Goal: Task Accomplishment & Management: Manage account settings

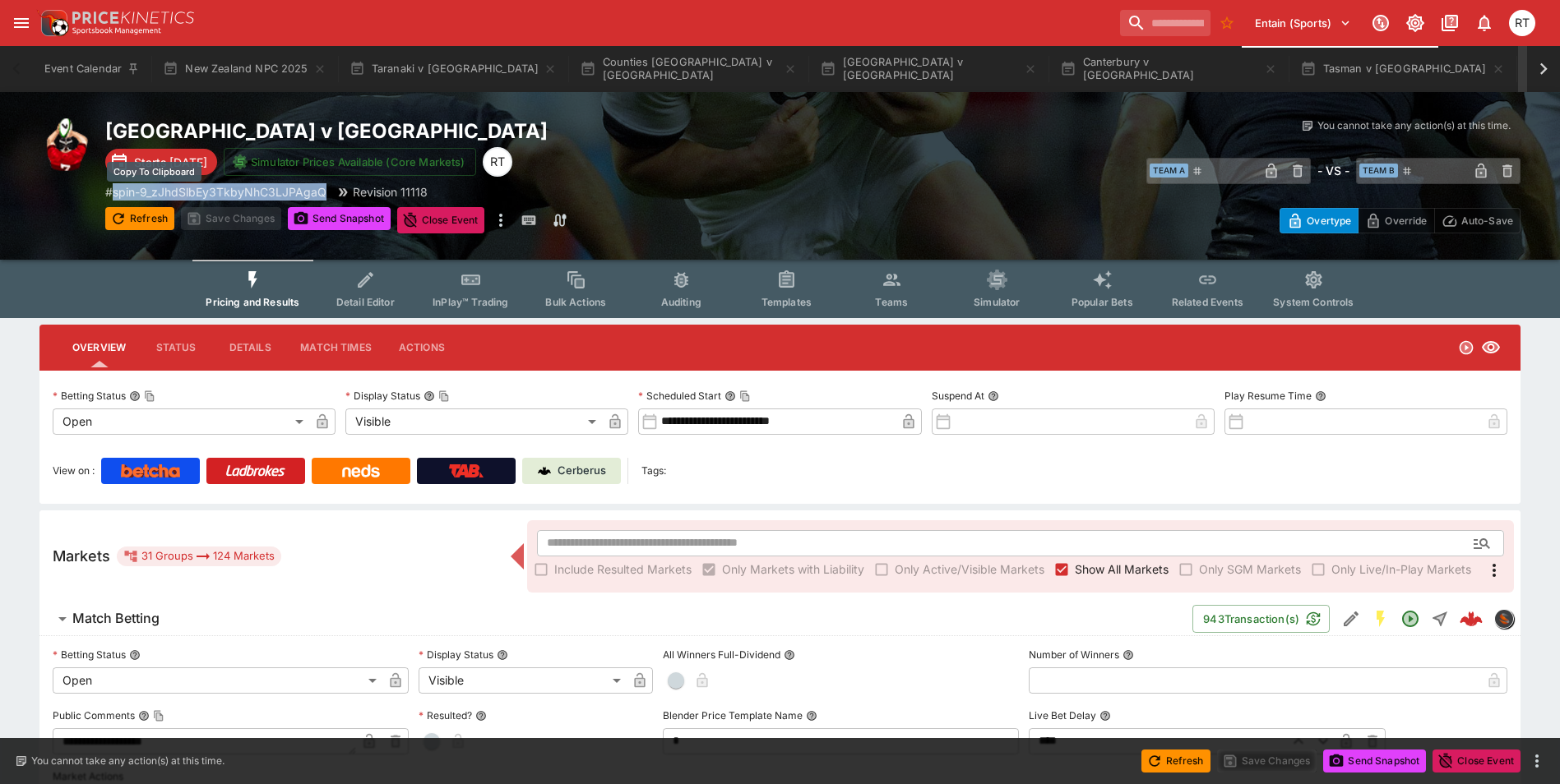
drag, startPoint x: 329, startPoint y: 193, endPoint x: 118, endPoint y: 191, distance: 211.0
click at [118, 191] on div "# spin-9_zJhdSlbEy3TkbyNhC3LJPAgaQ Revision 11118" at bounding box center [459, 192] width 708 height 17
copy p "spin-9_zJhdSlbEy3TkbyNhC3LJPAgaQ"
click at [459, 296] on span "InPlay™ Trading" at bounding box center [470, 302] width 76 height 12
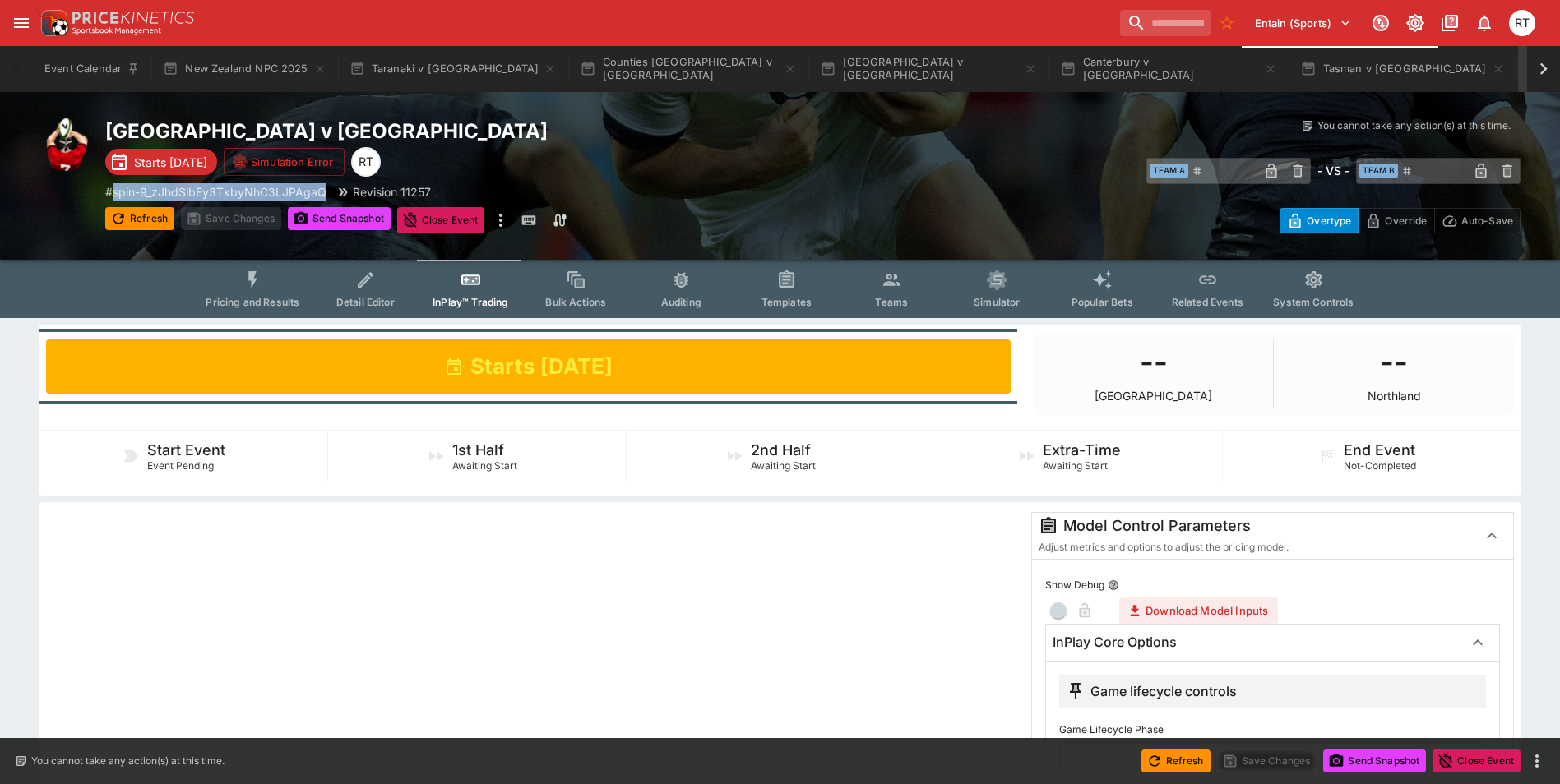
scroll to position [329, 0]
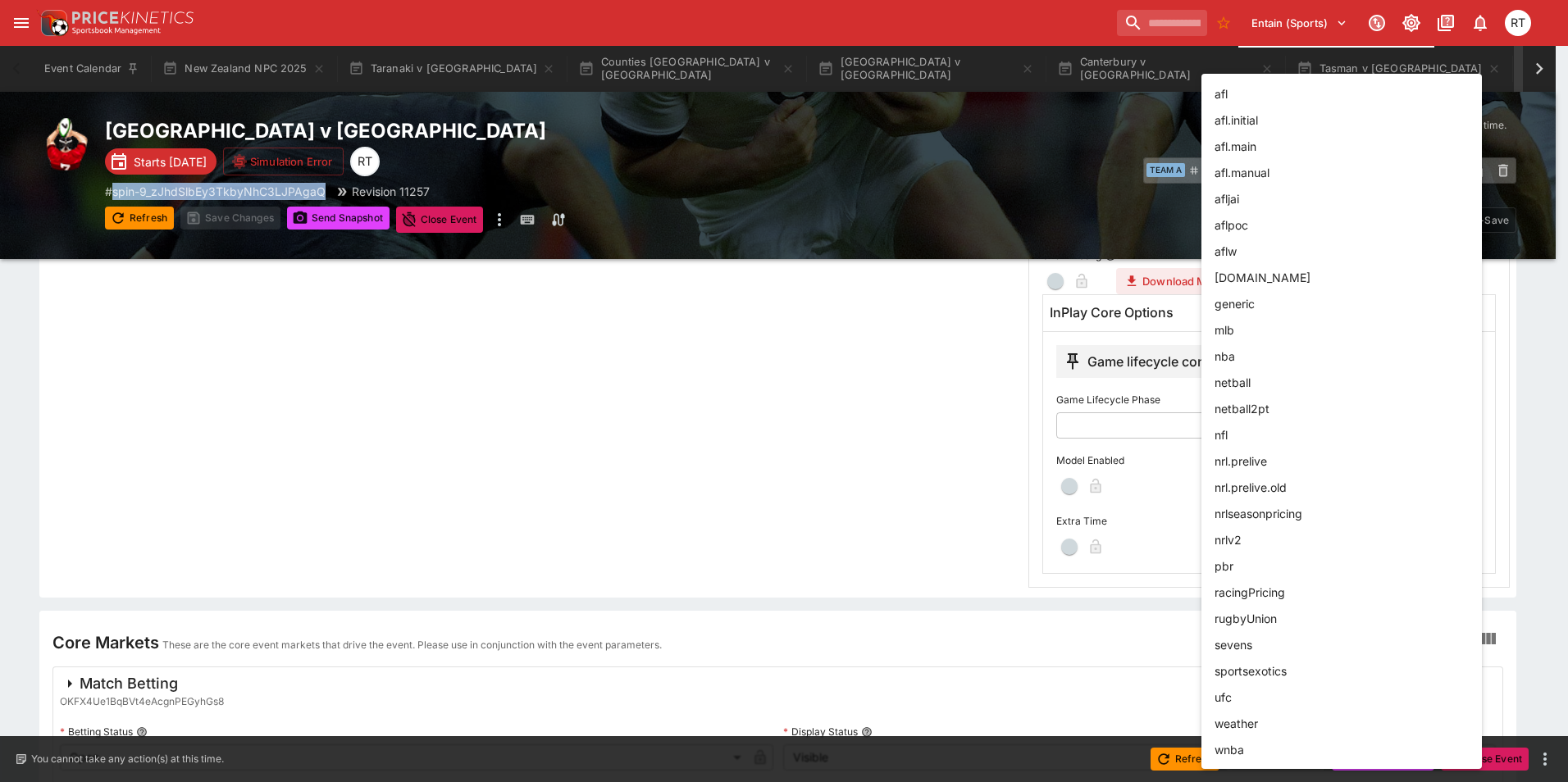
click at [1282, 487] on body "Entain (Sports) 1 RT Event Calendar New Zealand NPC 2025 Taranaki v Hawke's Bay…" at bounding box center [784, 378] width 1568 height 1412
click at [1292, 613] on li "rugbyUnion" at bounding box center [1340, 618] width 280 height 27
type input "**********"
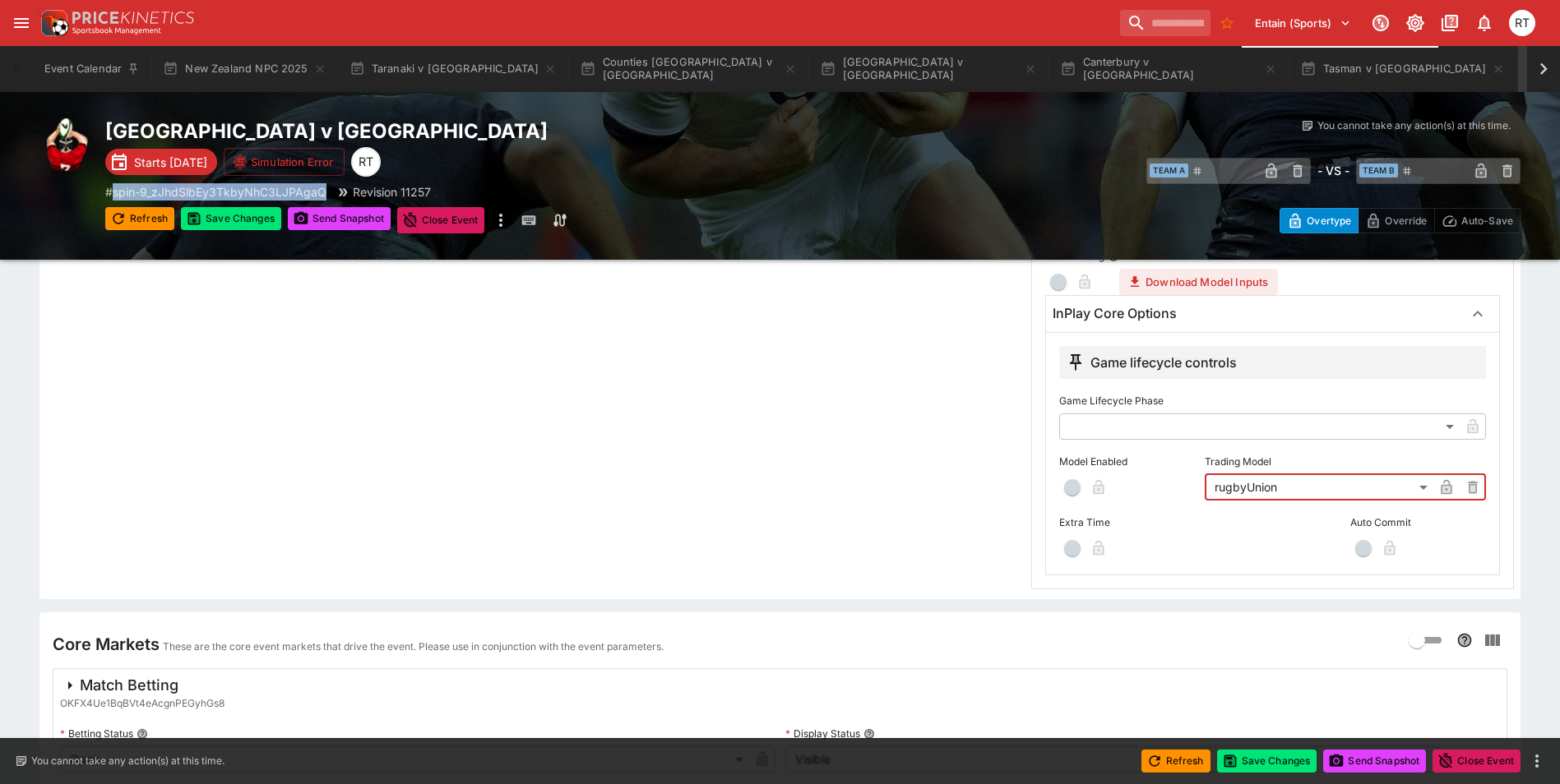
click at [1074, 490] on span "button" at bounding box center [1072, 487] width 16 height 16
click at [1258, 764] on button "Save Changes" at bounding box center [1267, 761] width 101 height 23
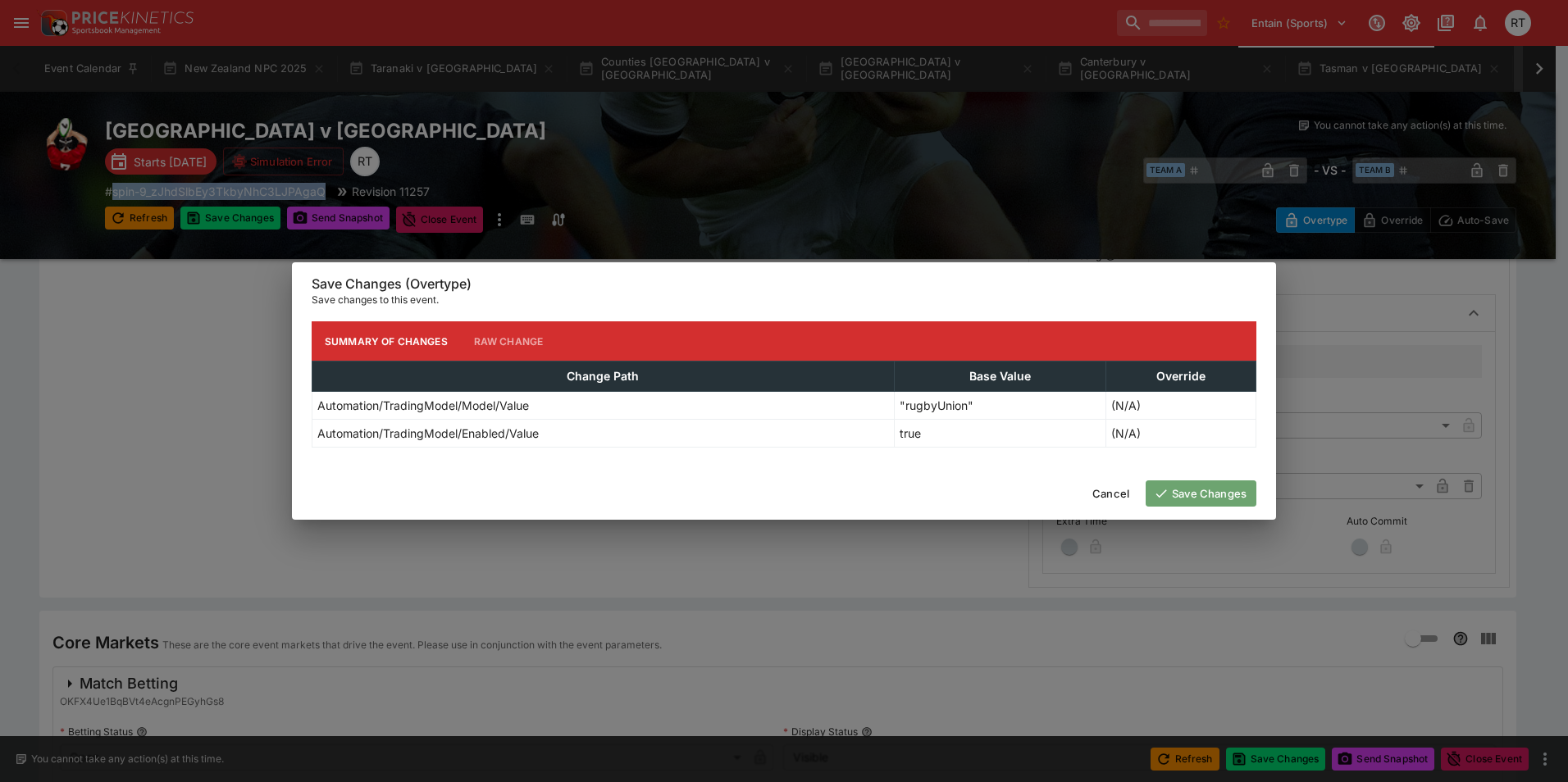
click at [1174, 502] on button "Save Changes" at bounding box center [1201, 494] width 111 height 27
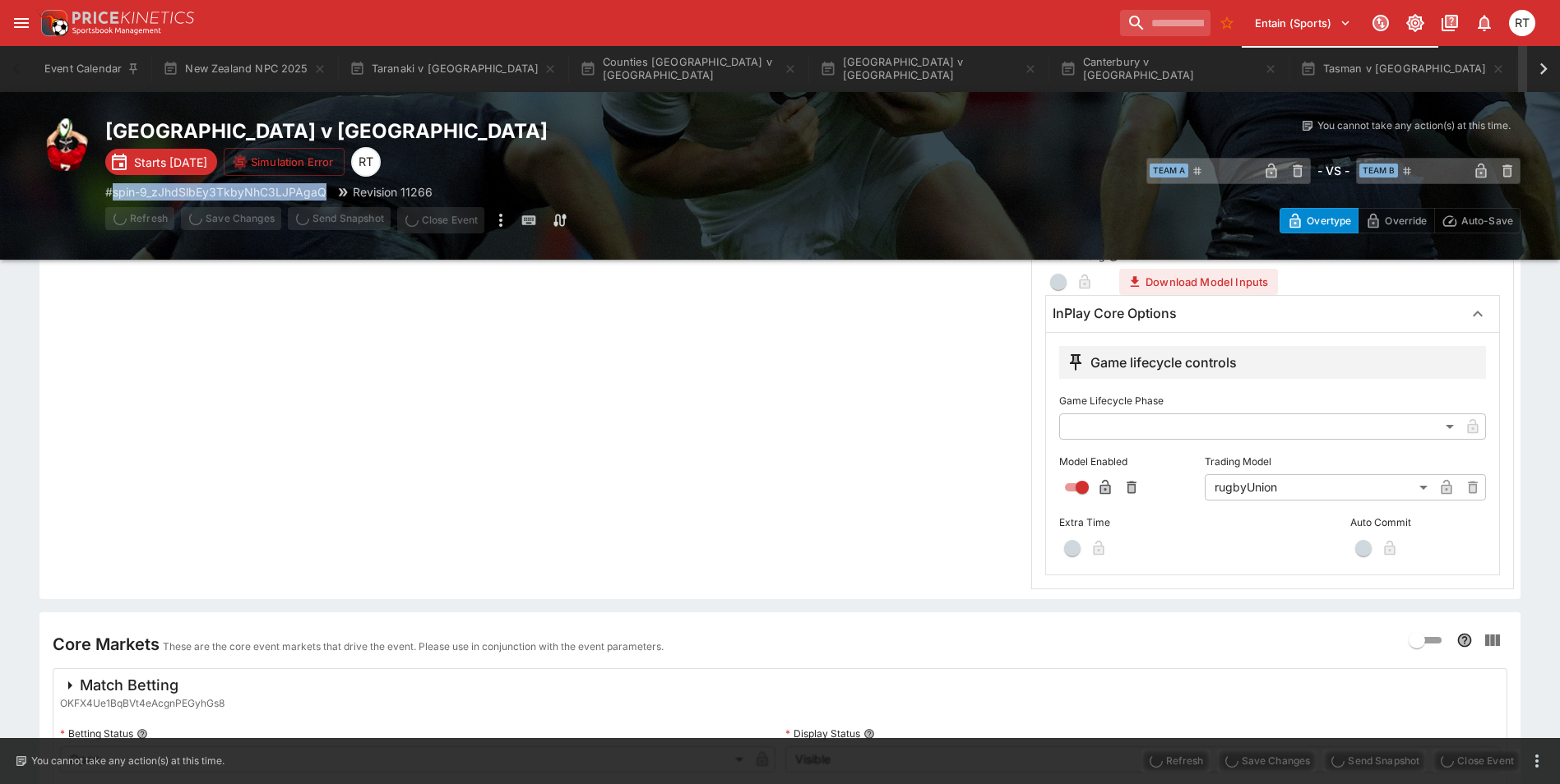
scroll to position [0, 0]
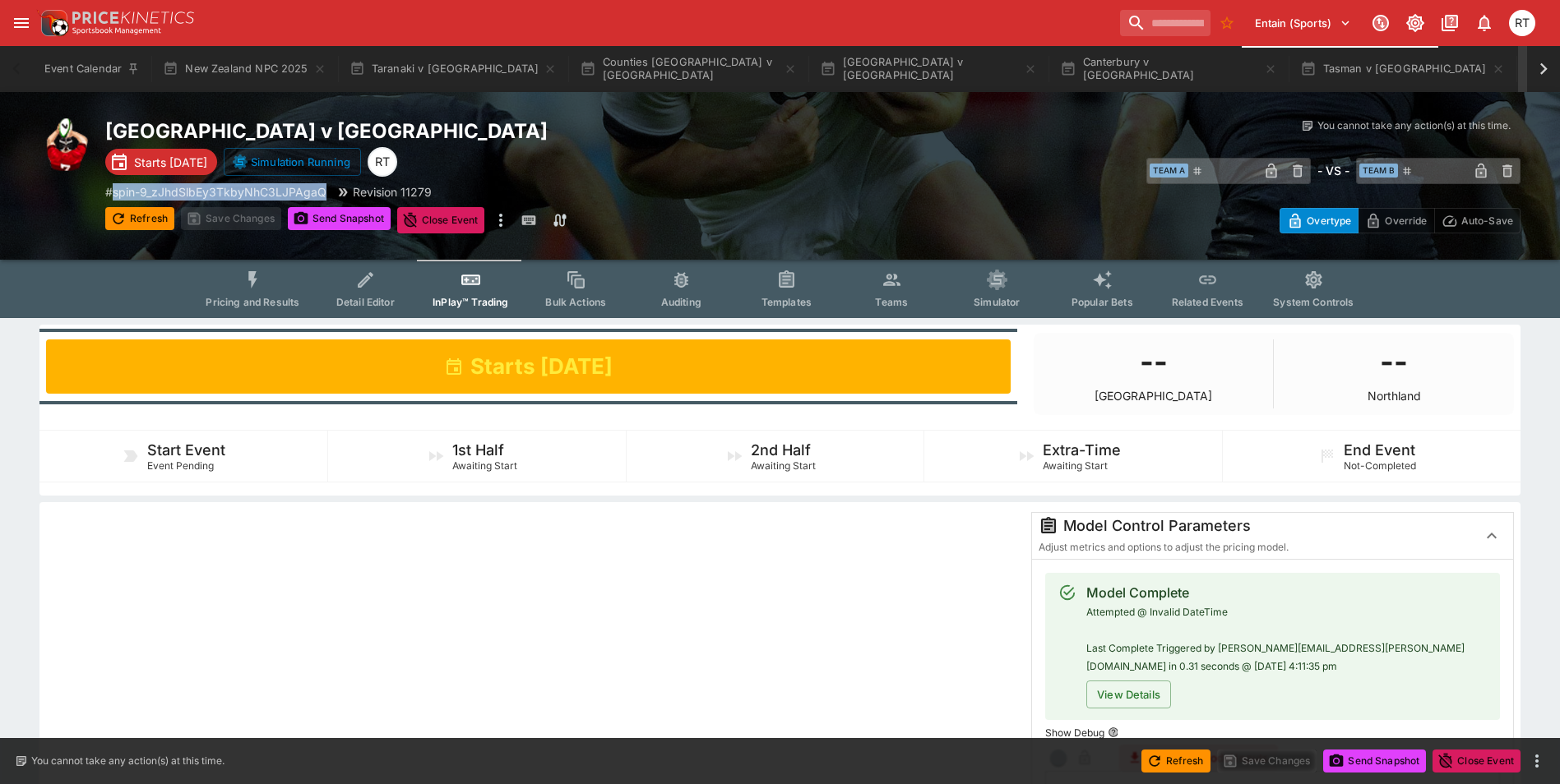
click at [256, 281] on icon "Event type filters" at bounding box center [253, 279] width 9 height 17
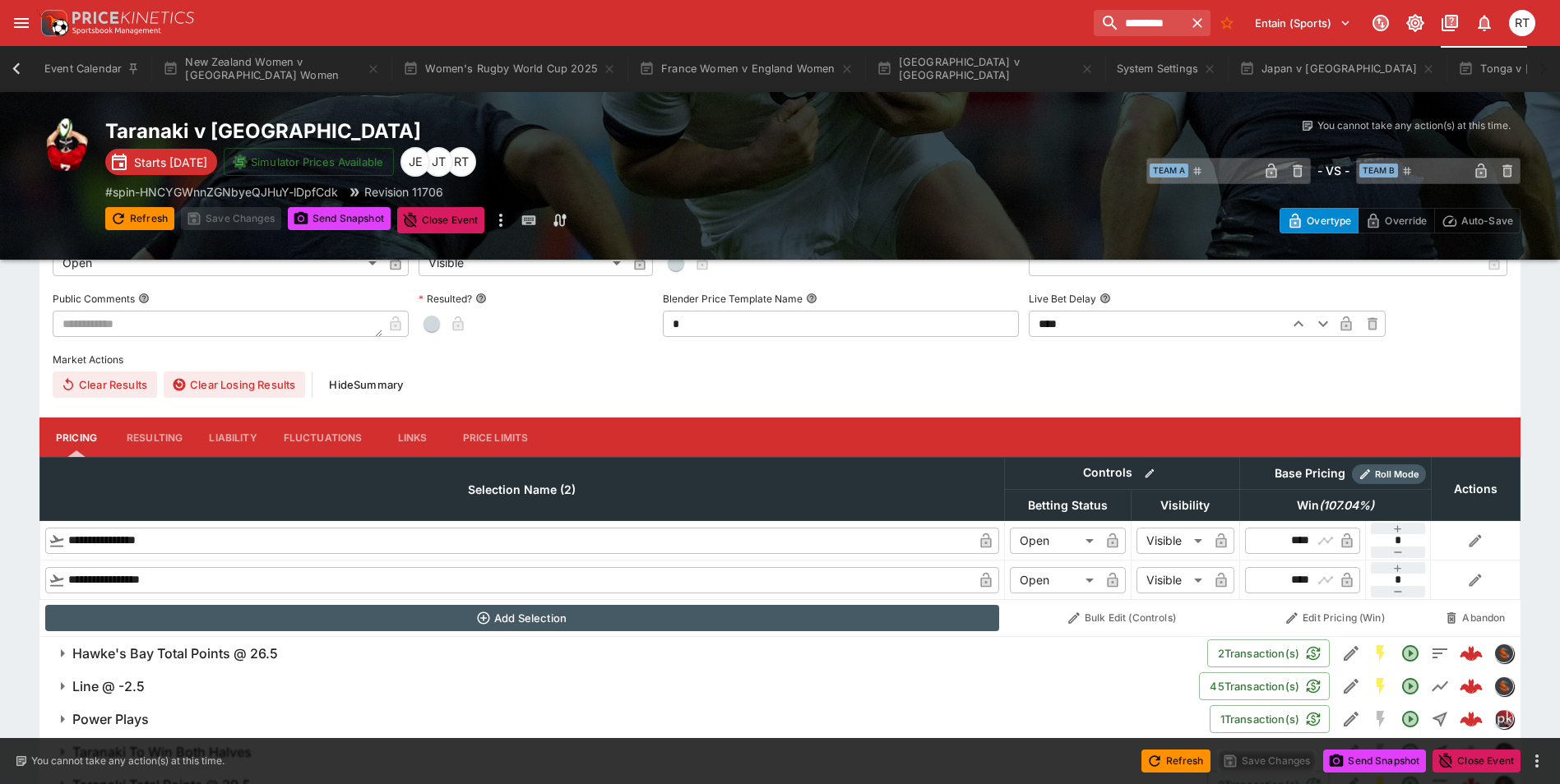
scroll to position [0, 94]
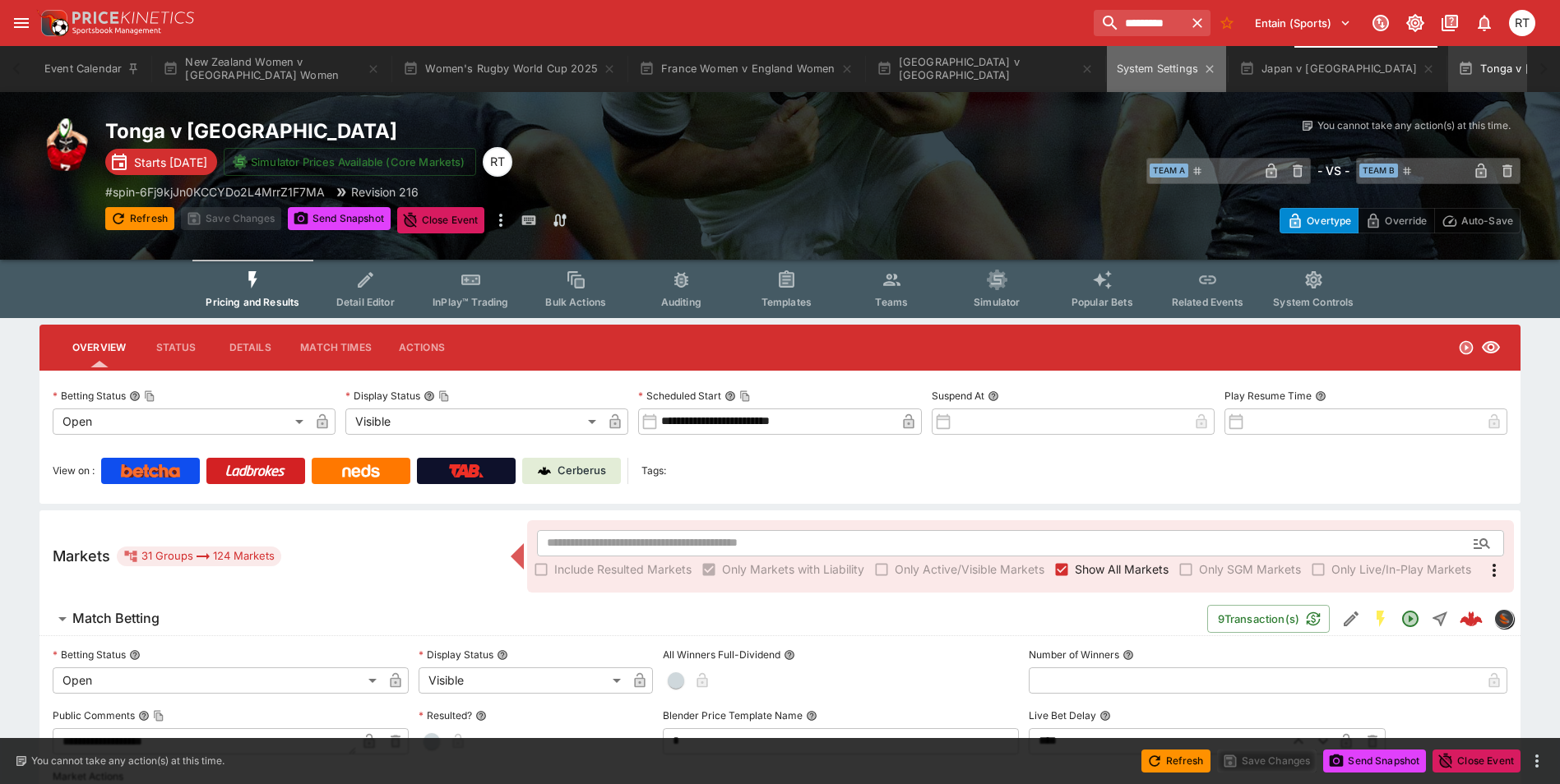
click at [1107, 67] on button "System Settings" at bounding box center [1167, 69] width 119 height 46
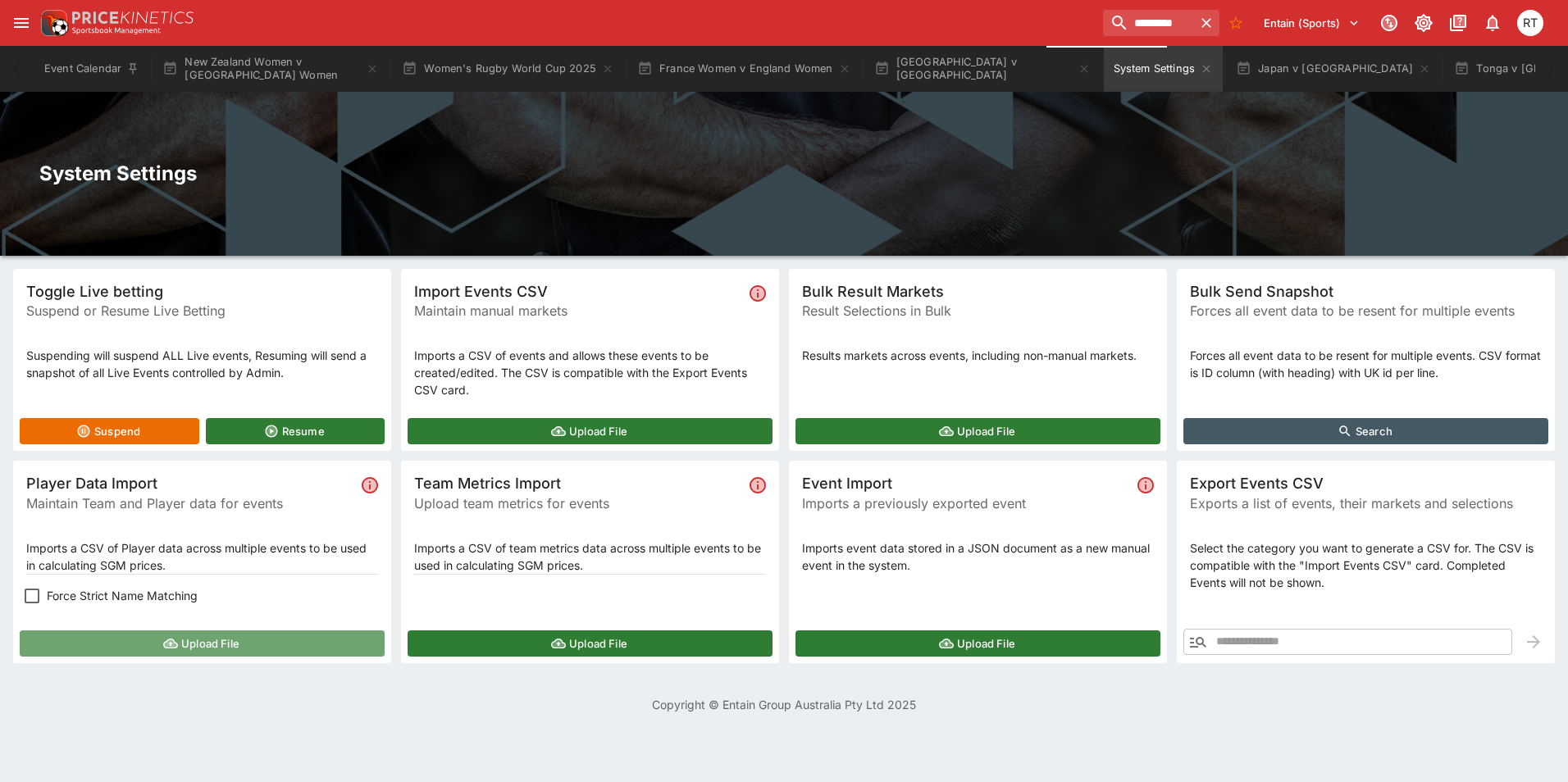
click at [218, 640] on button "Upload File" at bounding box center [202, 643] width 365 height 27
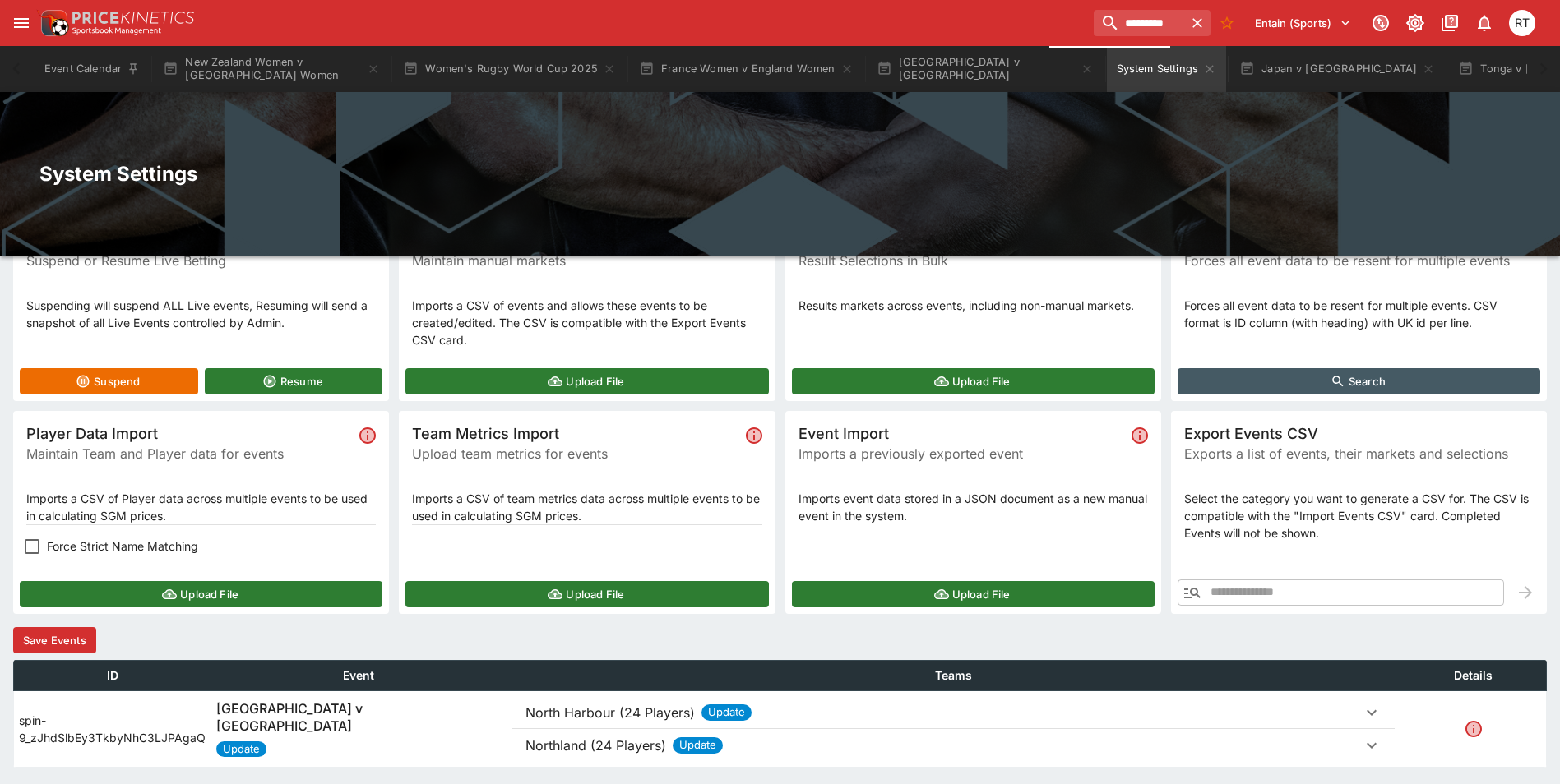
scroll to position [104, 0]
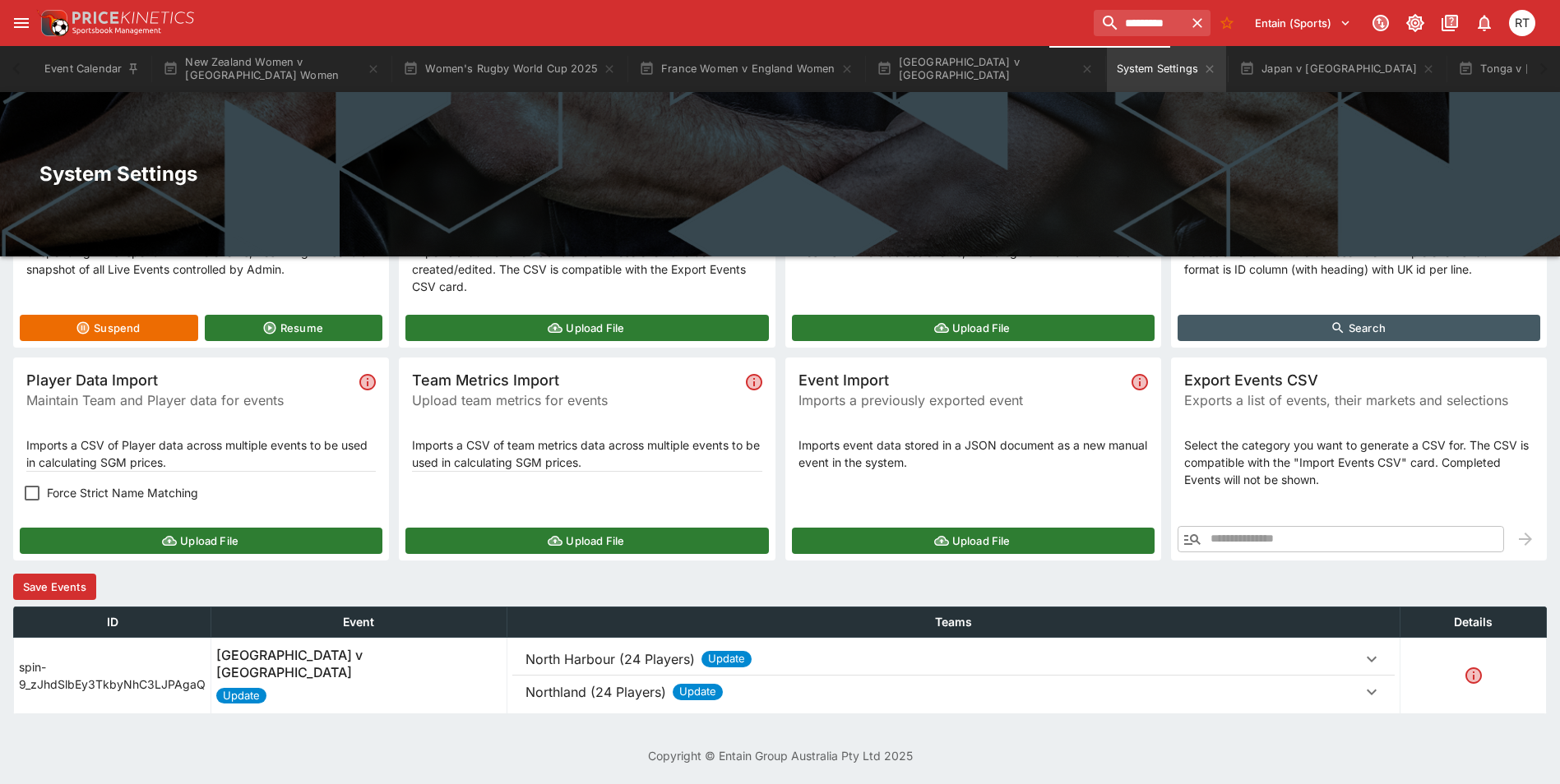
click at [595, 657] on p "North Harbour (24 Players)" at bounding box center [610, 659] width 169 height 20
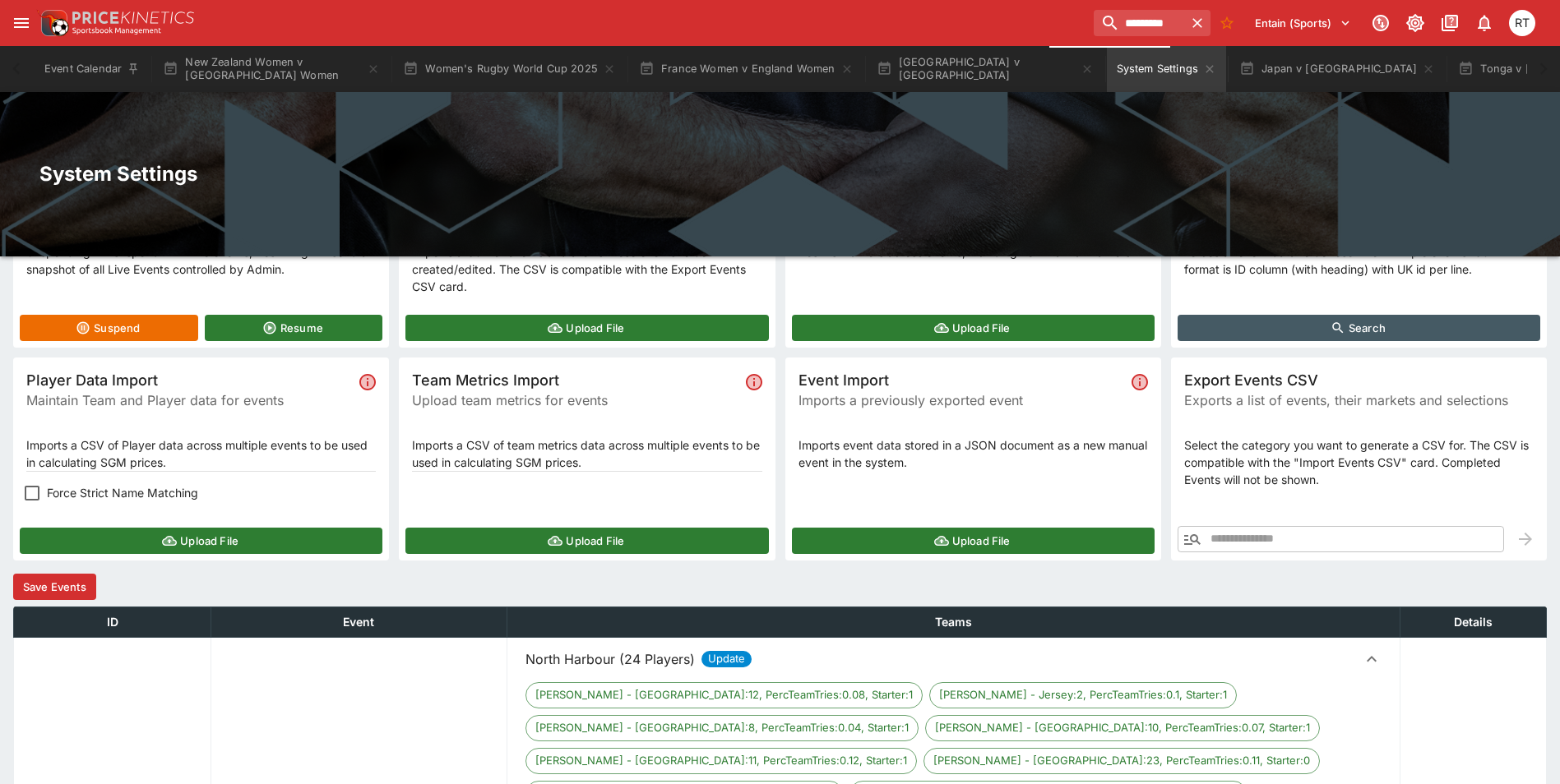
click at [595, 657] on p "North Harbour (24 Players)" at bounding box center [610, 659] width 169 height 20
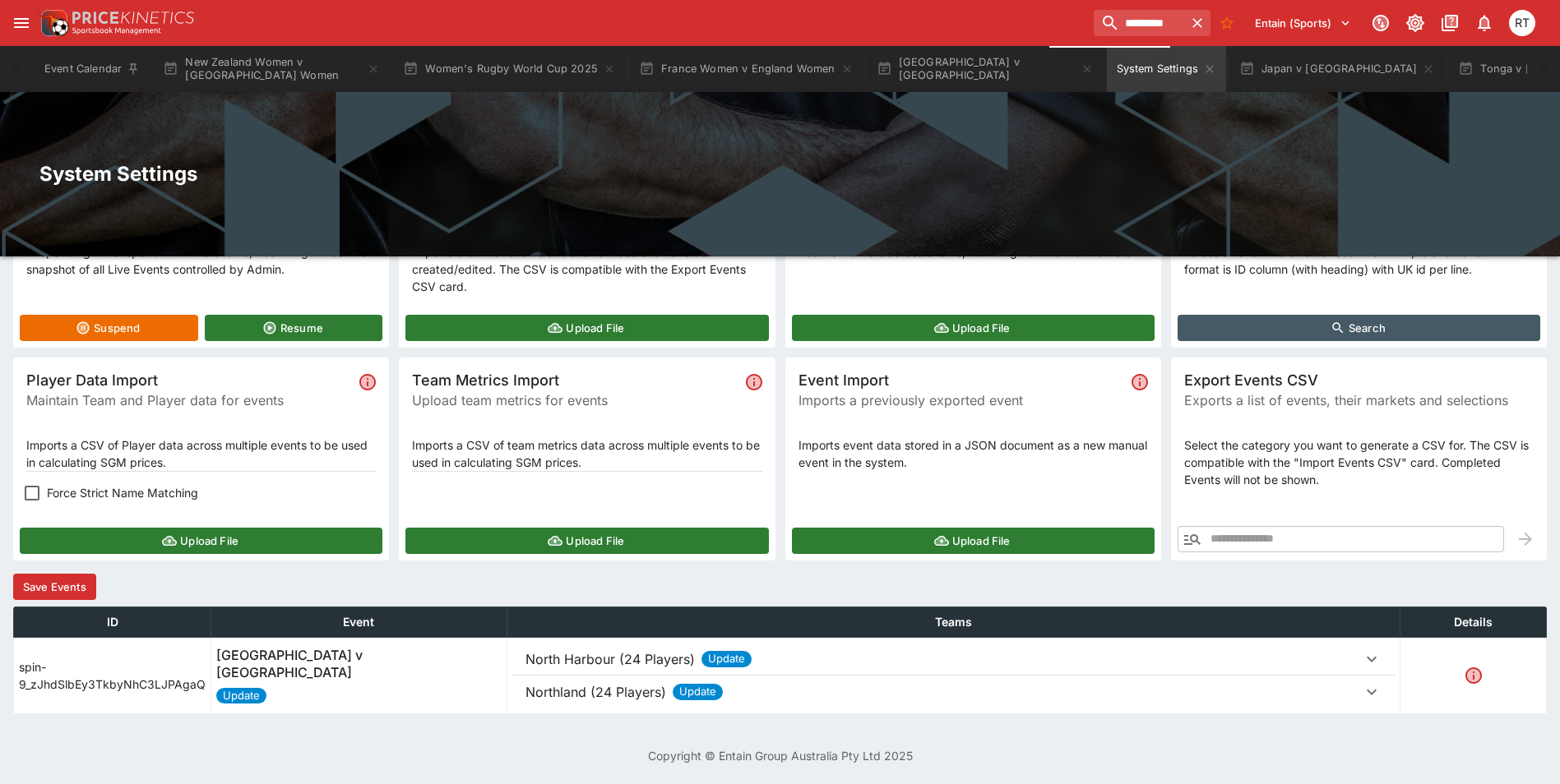
click at [67, 585] on button "Save Events" at bounding box center [54, 587] width 83 height 27
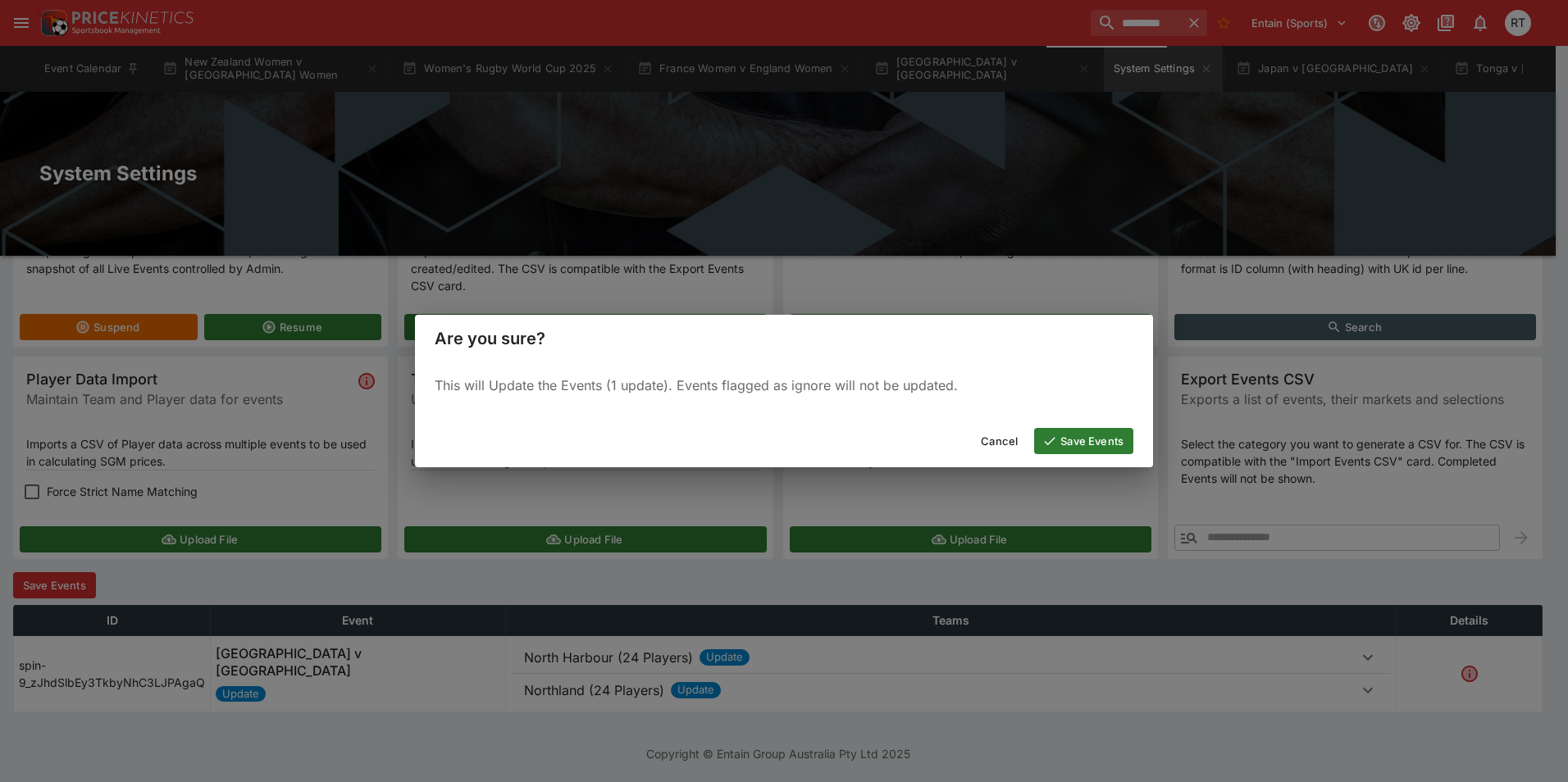
click at [1116, 450] on button "Save Events" at bounding box center [1084, 442] width 100 height 27
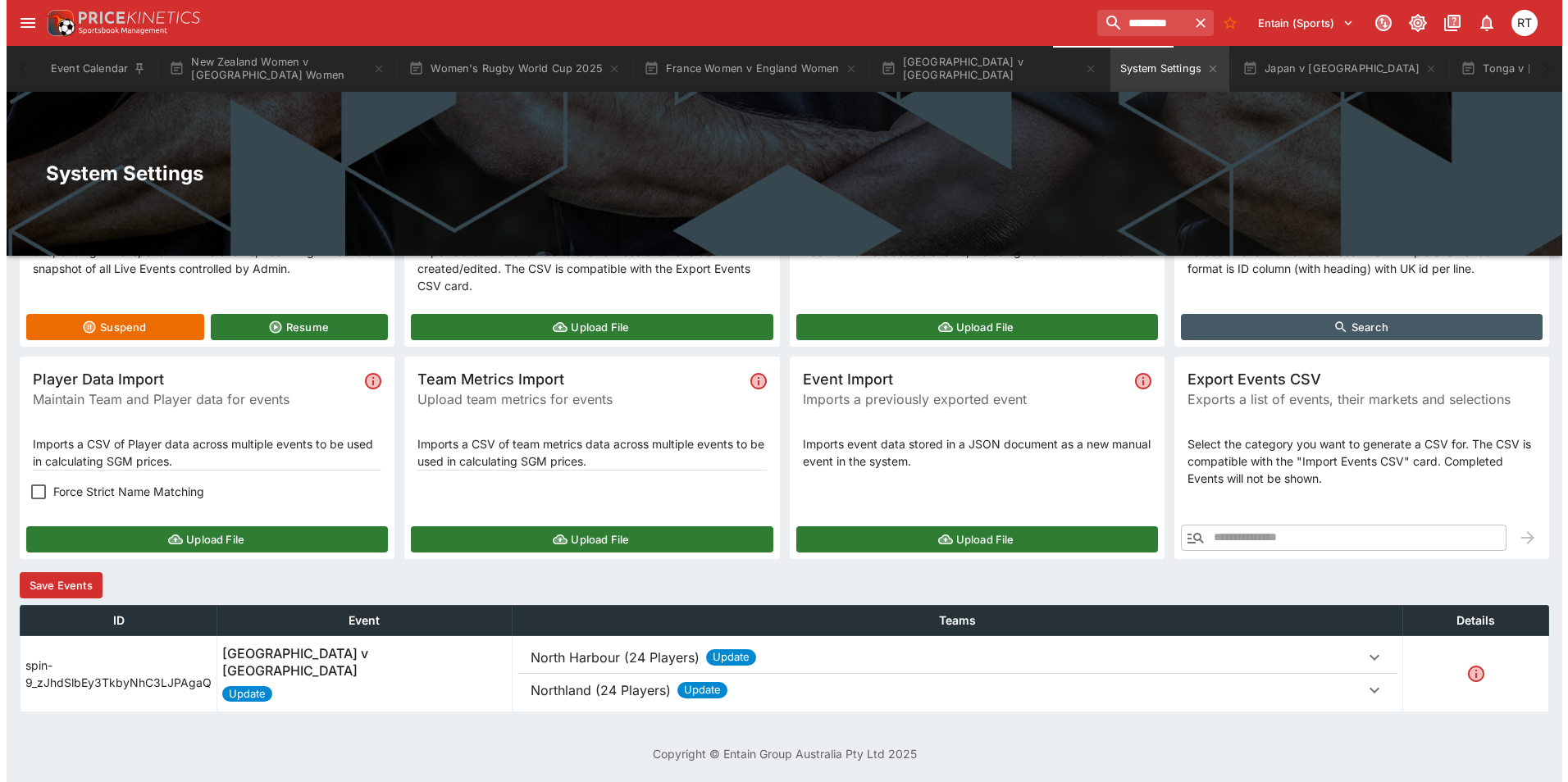
scroll to position [0, 0]
